Goal: Task Accomplishment & Management: Use online tool/utility

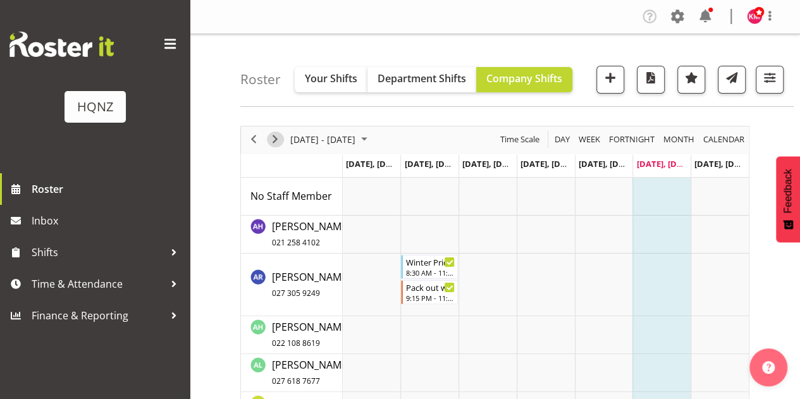
click at [273, 140] on span "Next" at bounding box center [275, 140] width 15 height 16
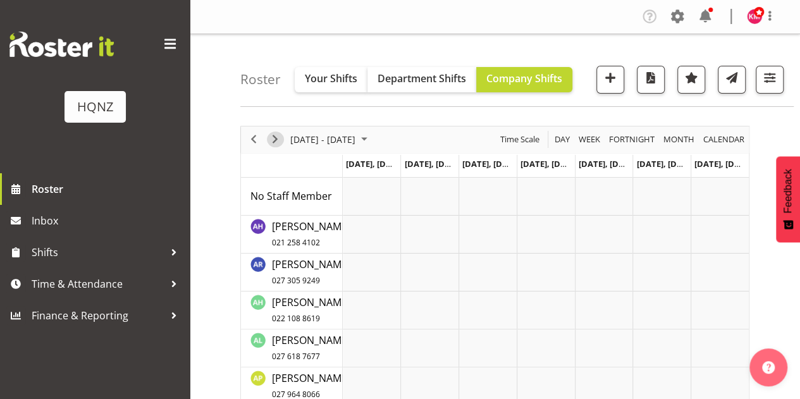
click at [274, 137] on span "Next" at bounding box center [275, 140] width 15 height 16
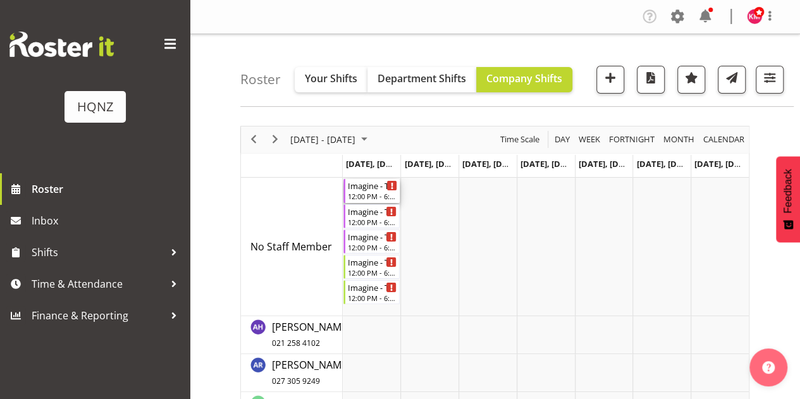
click at [370, 190] on div "Imagine - Team building 6036 - $40/hour" at bounding box center [373, 185] width 50 height 13
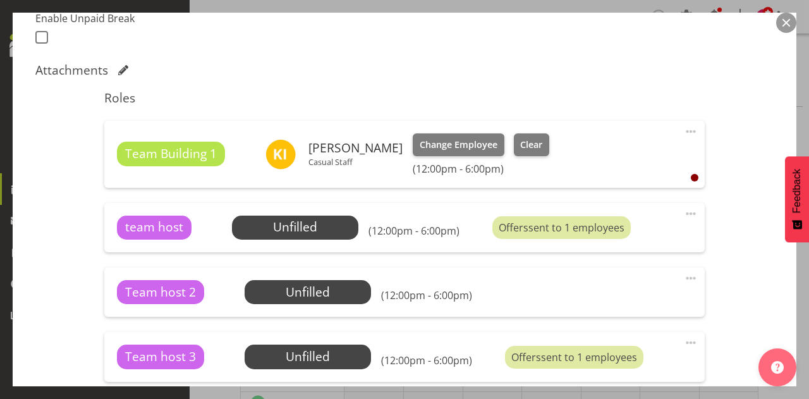
scroll to position [379, 0]
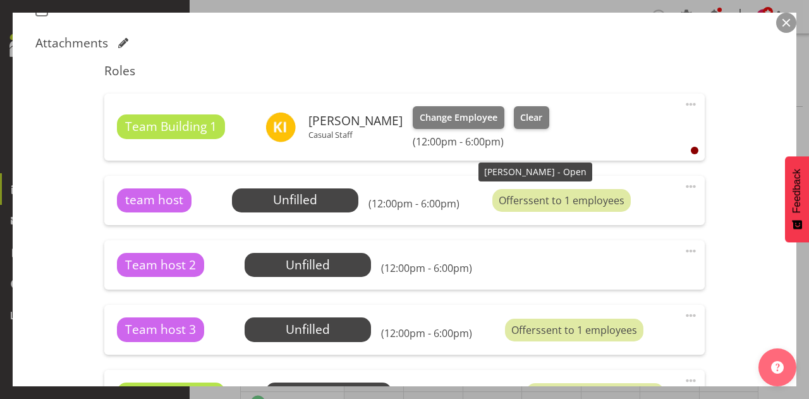
click at [539, 203] on div "Offers sent to 1 employees" at bounding box center [562, 200] width 138 height 23
click at [580, 194] on div "Offers sent to 1 employees" at bounding box center [562, 200] width 138 height 23
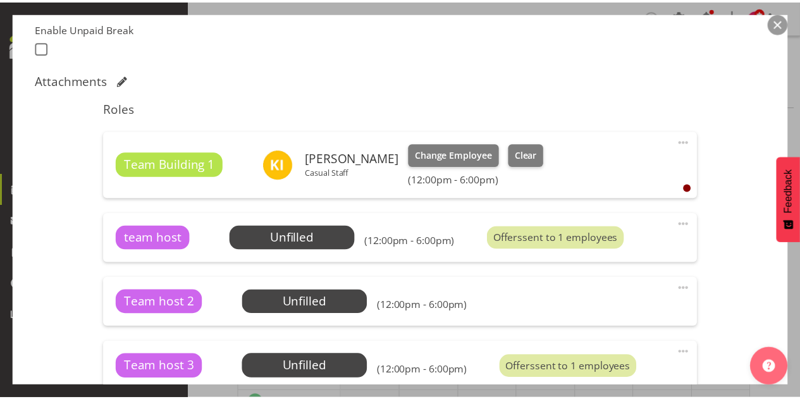
scroll to position [253, 0]
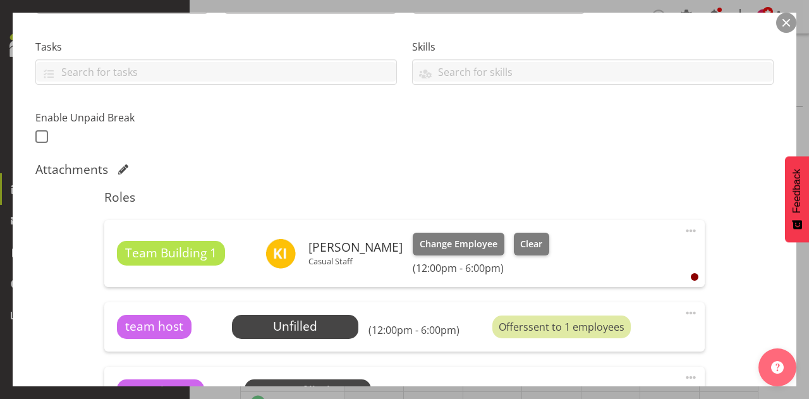
click at [787, 28] on button "button" at bounding box center [787, 23] width 20 height 20
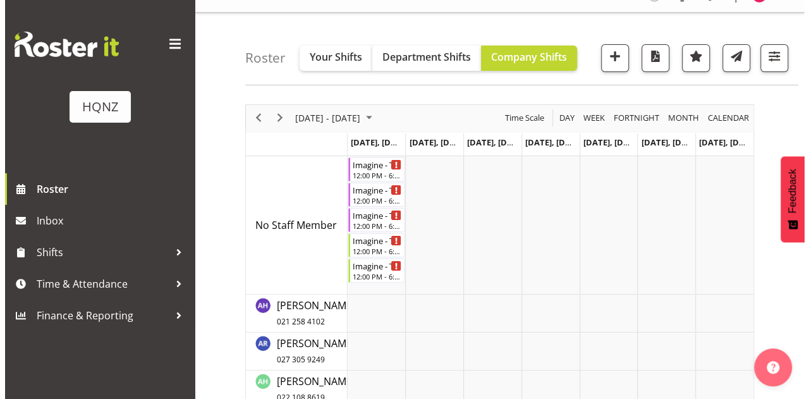
scroll to position [9, 0]
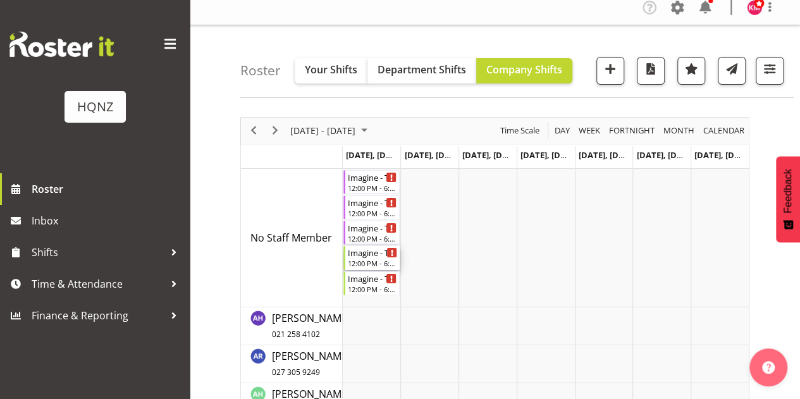
click at [364, 254] on div "Imagine - Team building 6036 - $40/hour" at bounding box center [373, 252] width 50 height 13
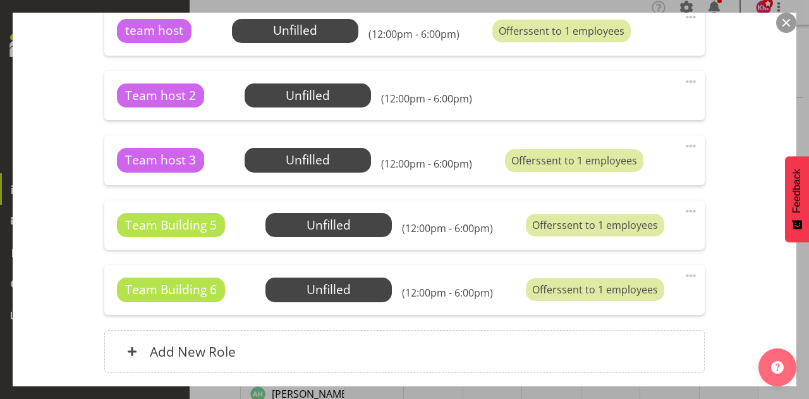
scroll to position [569, 0]
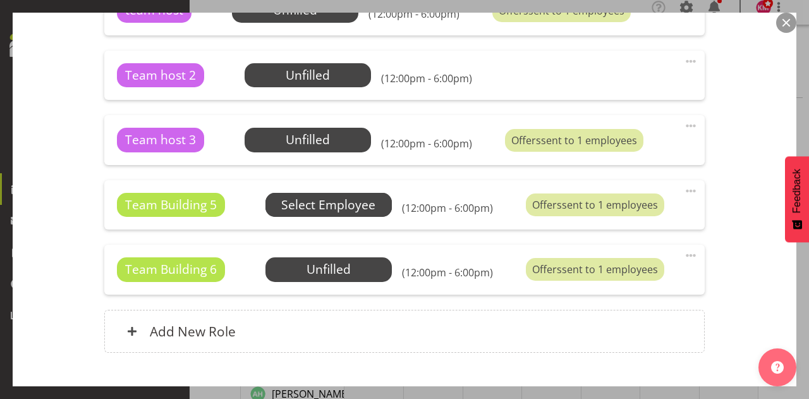
click at [0, 0] on span "Select Employee" at bounding box center [0, 0] width 0 height 0
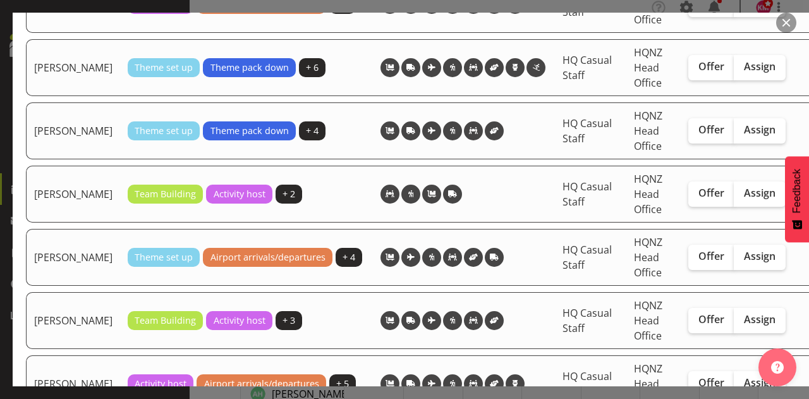
scroll to position [2150, 0]
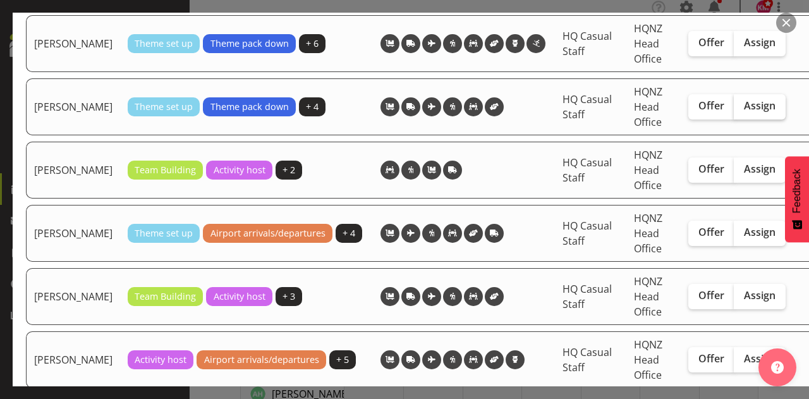
click at [744, 112] on span "Assign" at bounding box center [760, 105] width 32 height 13
click at [742, 110] on input "Assign" at bounding box center [738, 106] width 8 height 8
checkbox input "true"
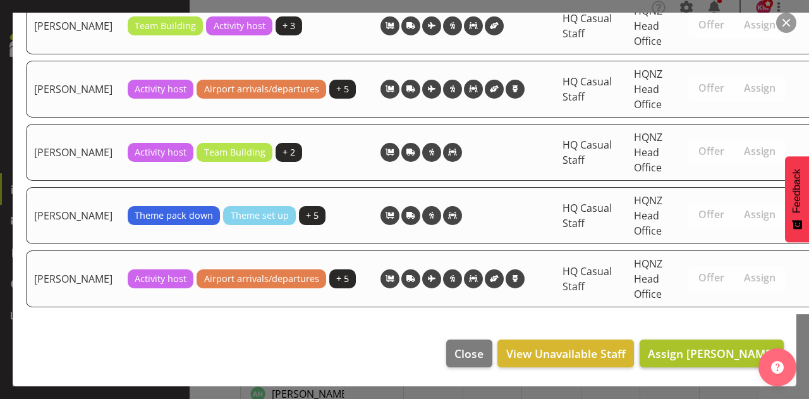
scroll to position [2442, 0]
click at [717, 346] on span "Assign [PERSON_NAME]" at bounding box center [712, 353] width 128 height 15
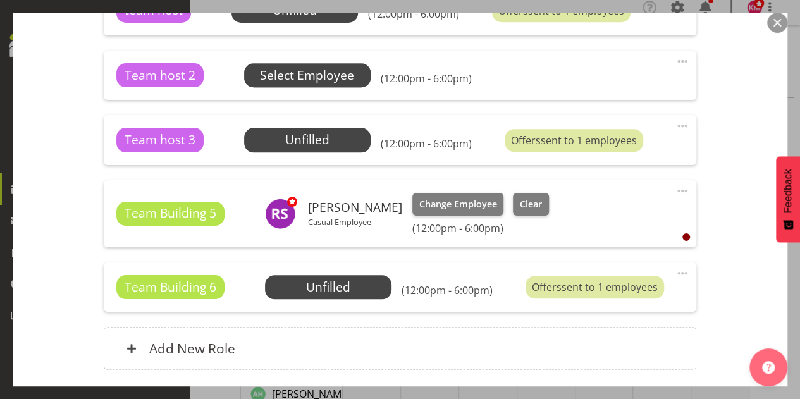
click at [0, 0] on span "Select Employee" at bounding box center [0, 0] width 0 height 0
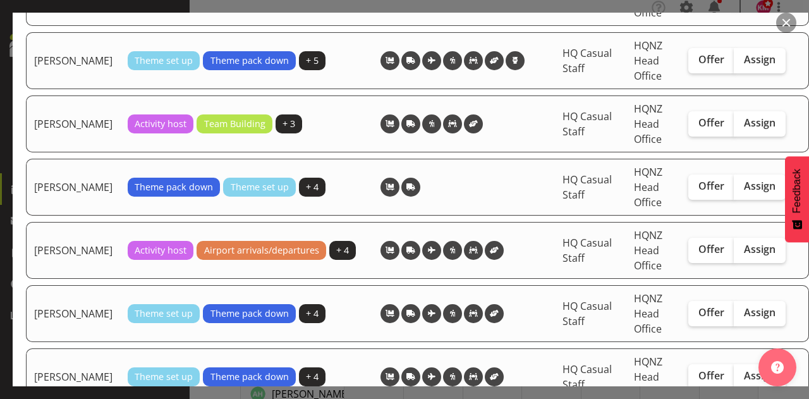
scroll to position [632, 0]
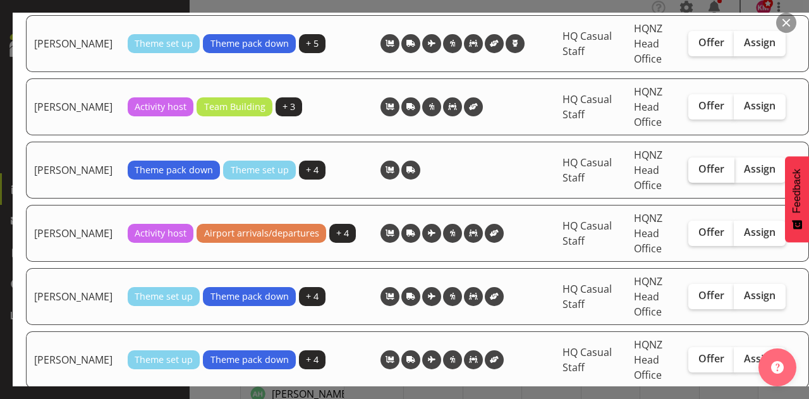
click at [704, 175] on span "Offer" at bounding box center [712, 169] width 26 height 13
click at [697, 173] on input "Offer" at bounding box center [693, 169] width 8 height 8
checkbox input "true"
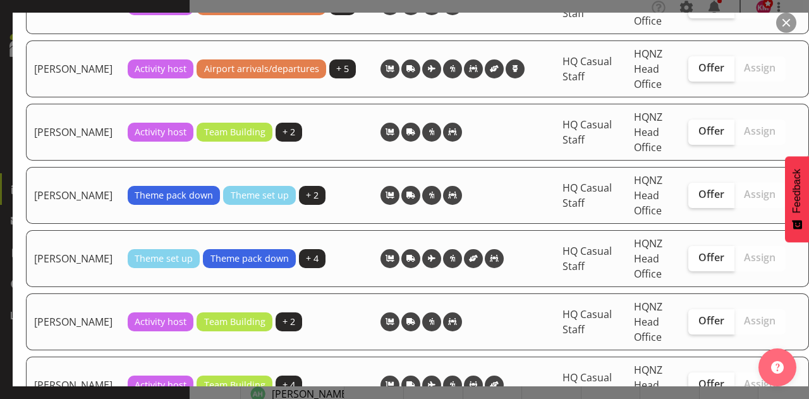
scroll to position [1668, 0]
